Goal: Complete application form

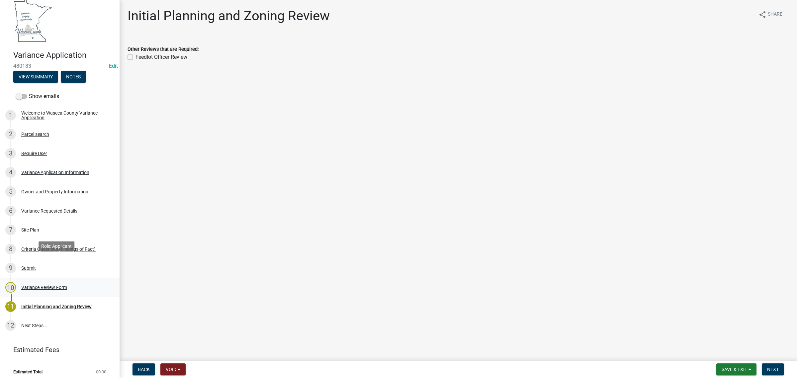
scroll to position [14, 0]
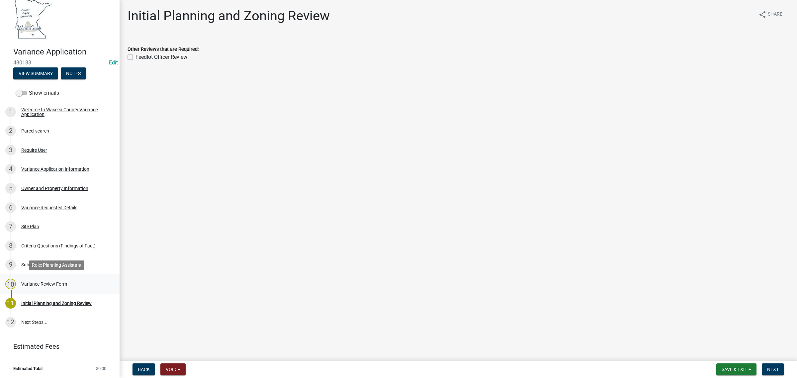
click at [37, 283] on div "Variance Review Form" at bounding box center [44, 284] width 46 height 5
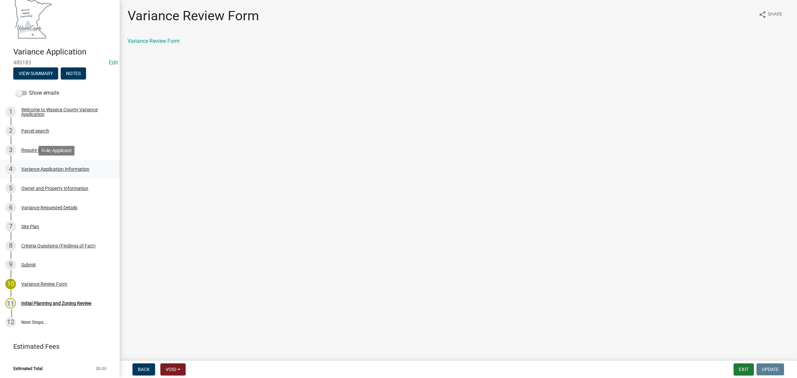
click at [51, 169] on div "Variance Application Information" at bounding box center [55, 169] width 68 height 5
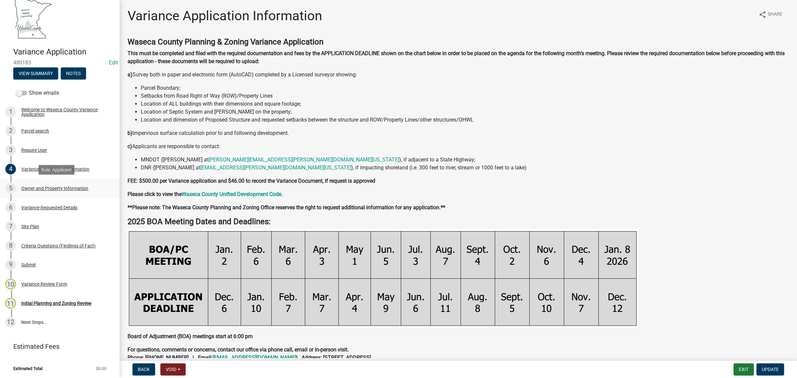
click at [52, 190] on div "Owner and Property Information" at bounding box center [54, 188] width 67 height 5
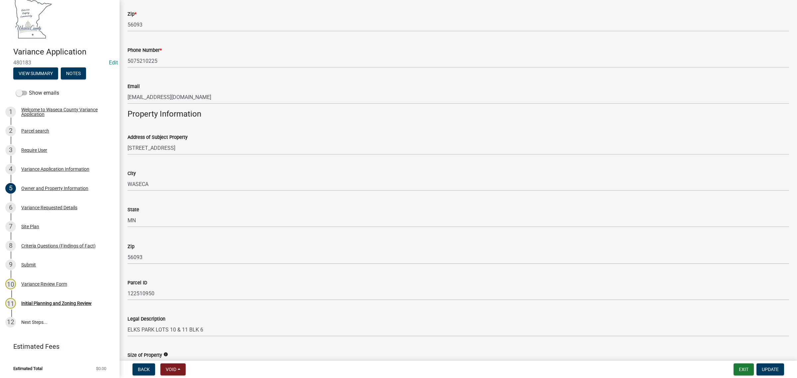
scroll to position [498, 0]
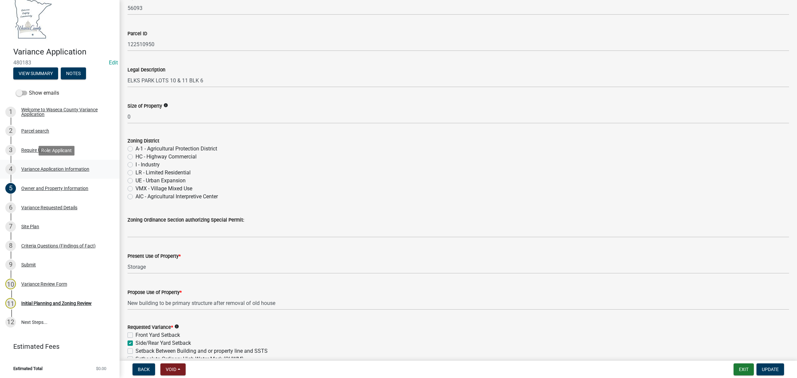
click at [49, 175] on link "4 Variance Application Information" at bounding box center [60, 169] width 120 height 19
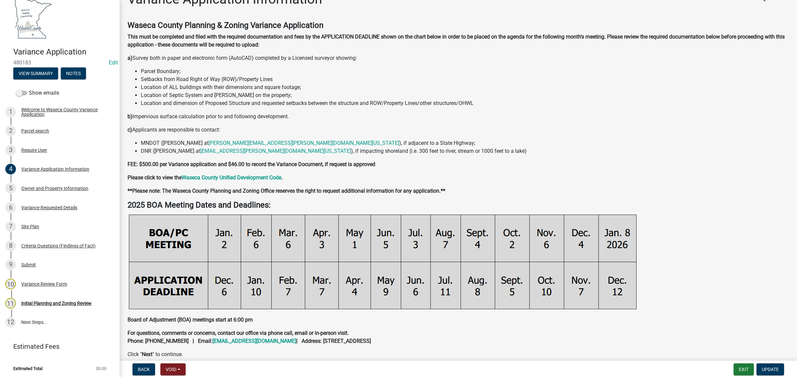
scroll to position [0, 0]
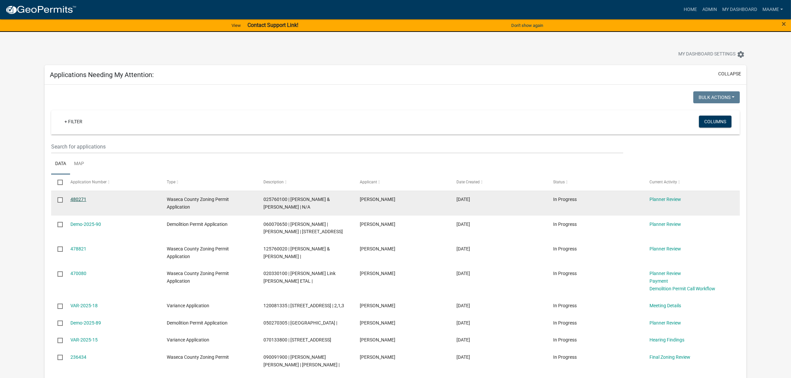
click at [80, 197] on link "480271" at bounding box center [78, 199] width 16 height 5
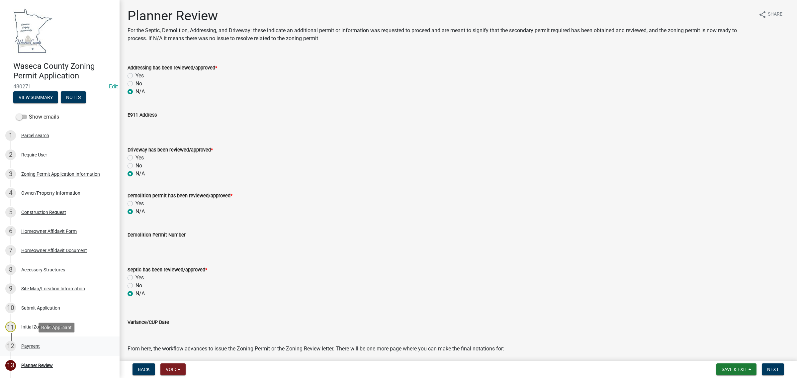
click at [26, 348] on div "Payment" at bounding box center [30, 346] width 19 height 5
